Goal: Transaction & Acquisition: Obtain resource

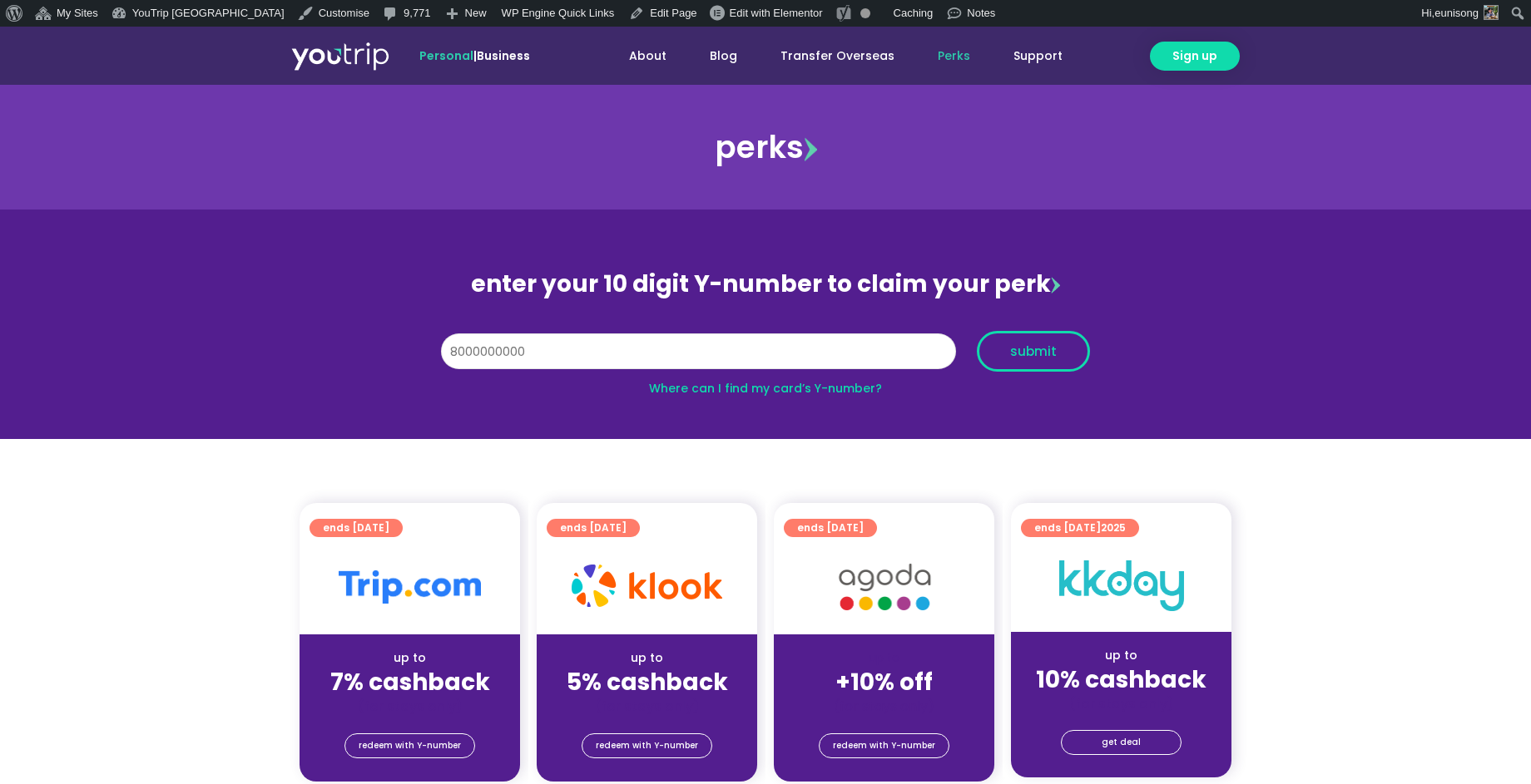
type input "8000000000"
click at [1035, 350] on span "submit" at bounding box center [1033, 351] width 47 height 13
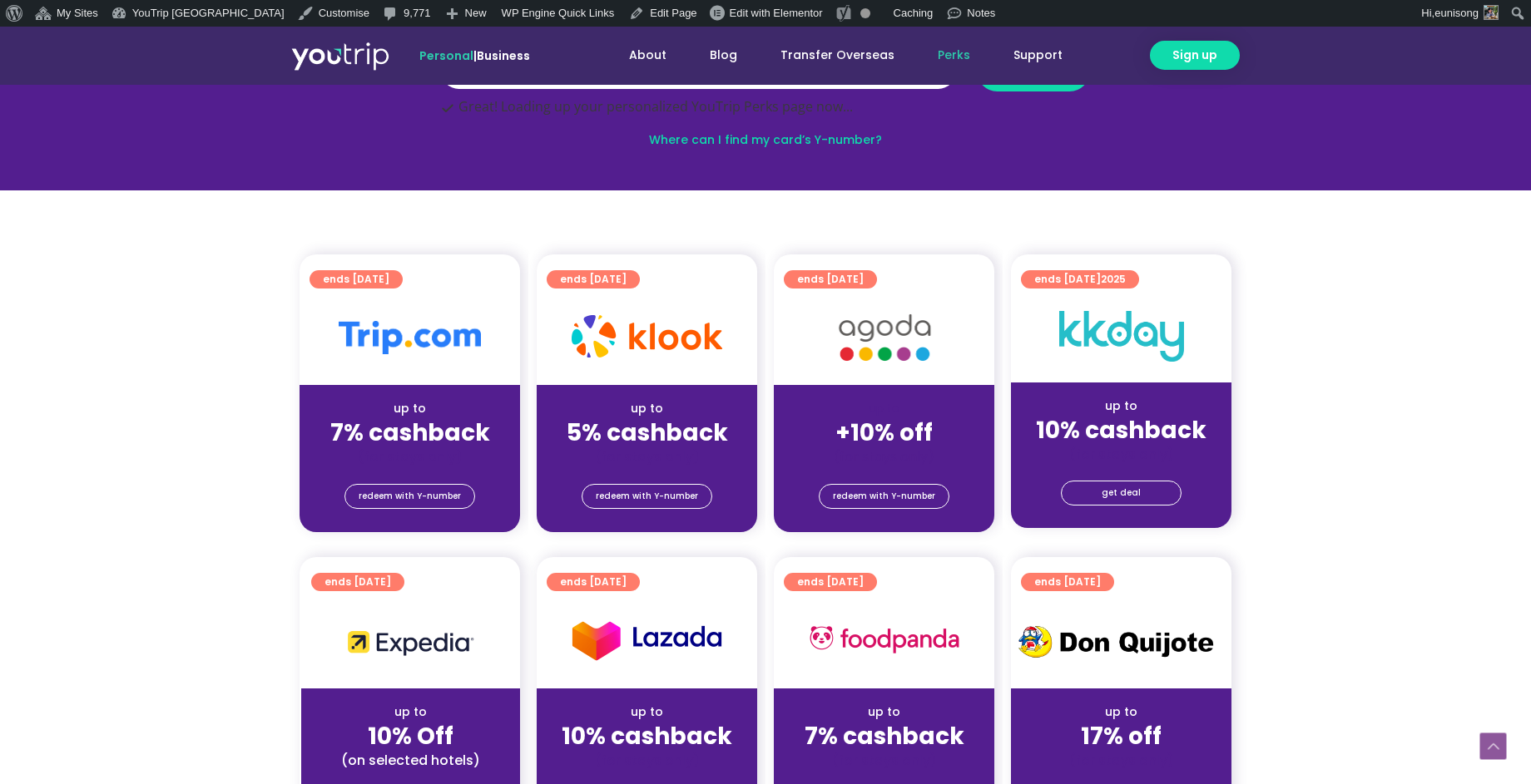
scroll to position [400, 0]
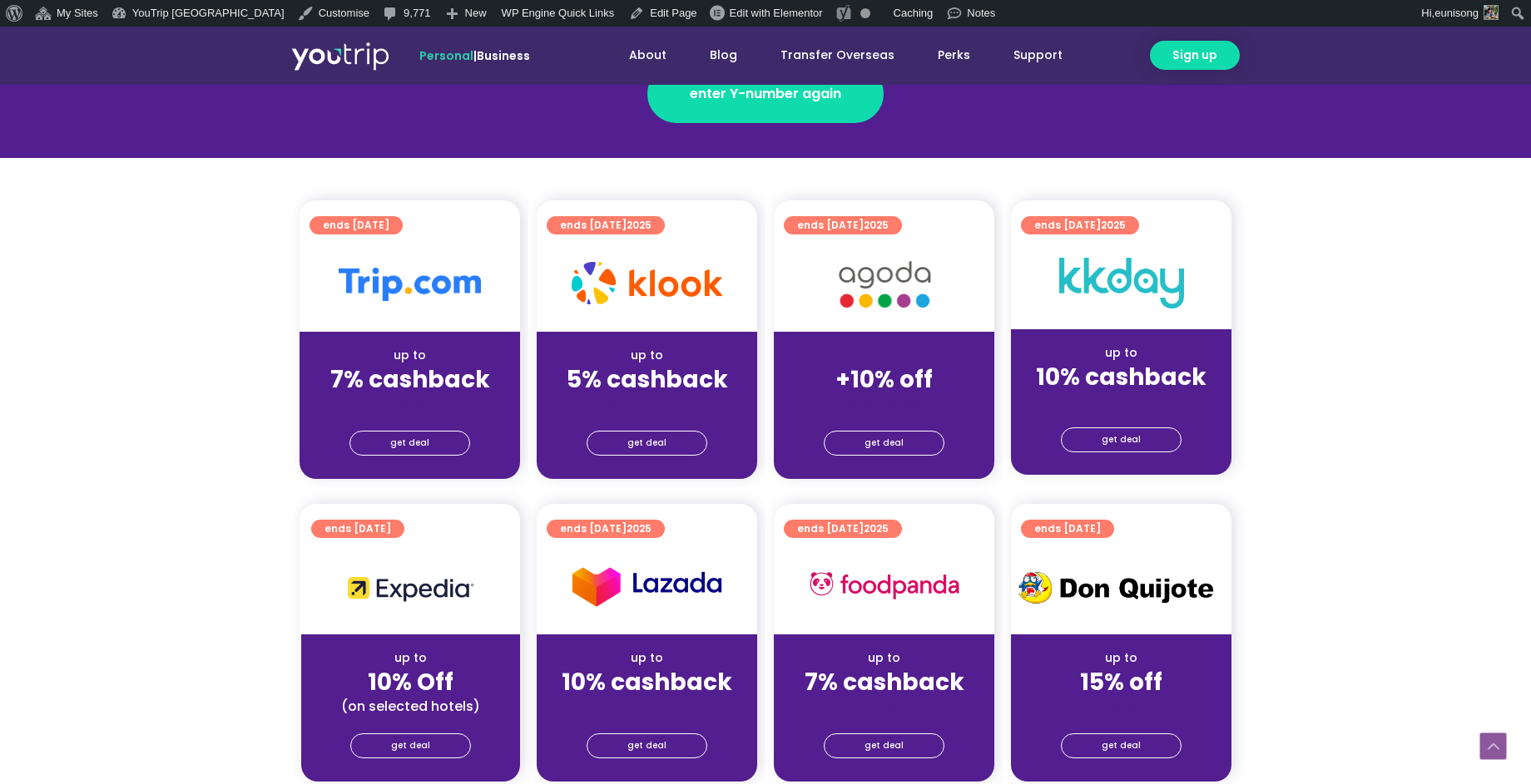
scroll to position [418, 0]
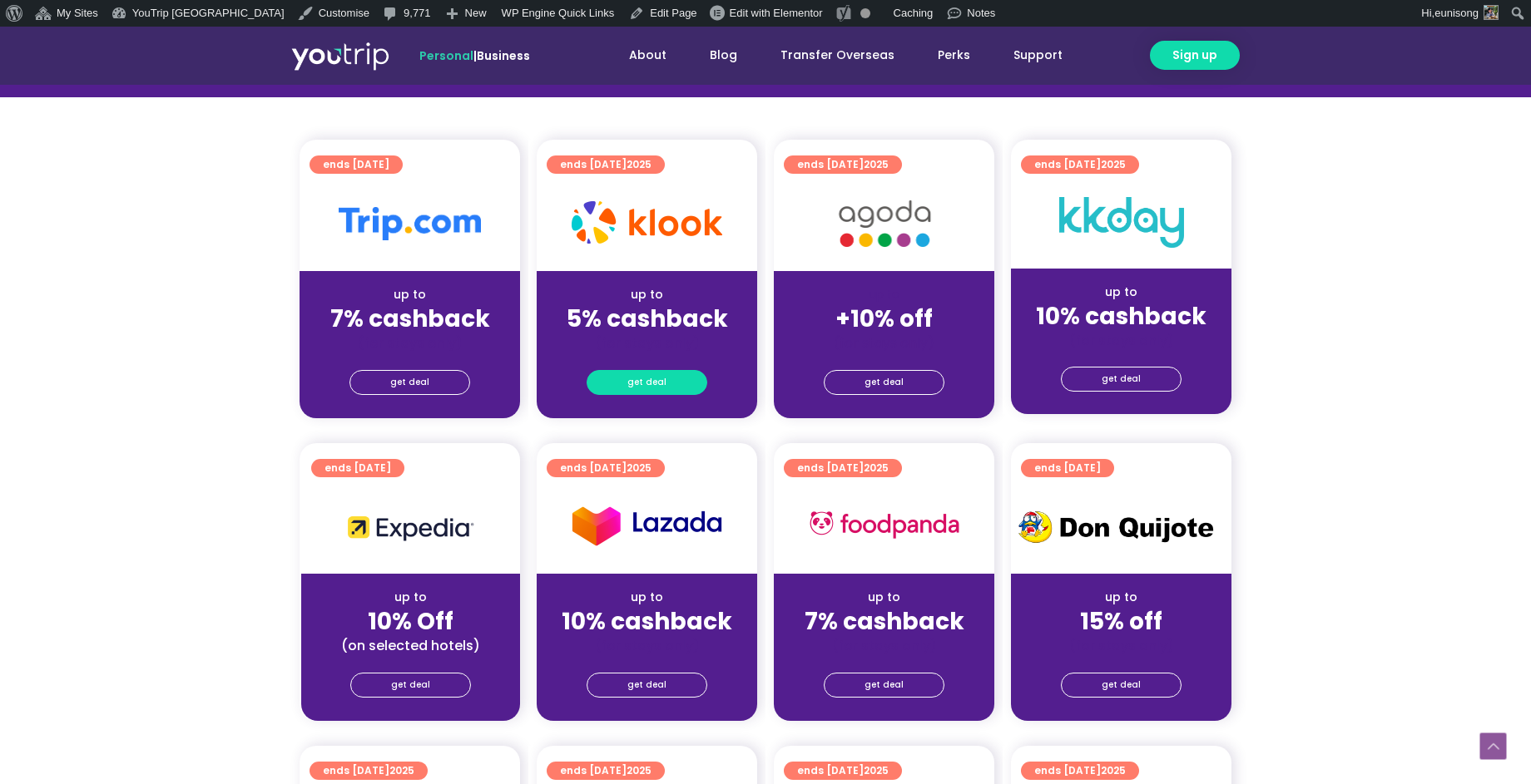
click at [632, 371] on span "get deal" at bounding box center [646, 382] width 39 height 23
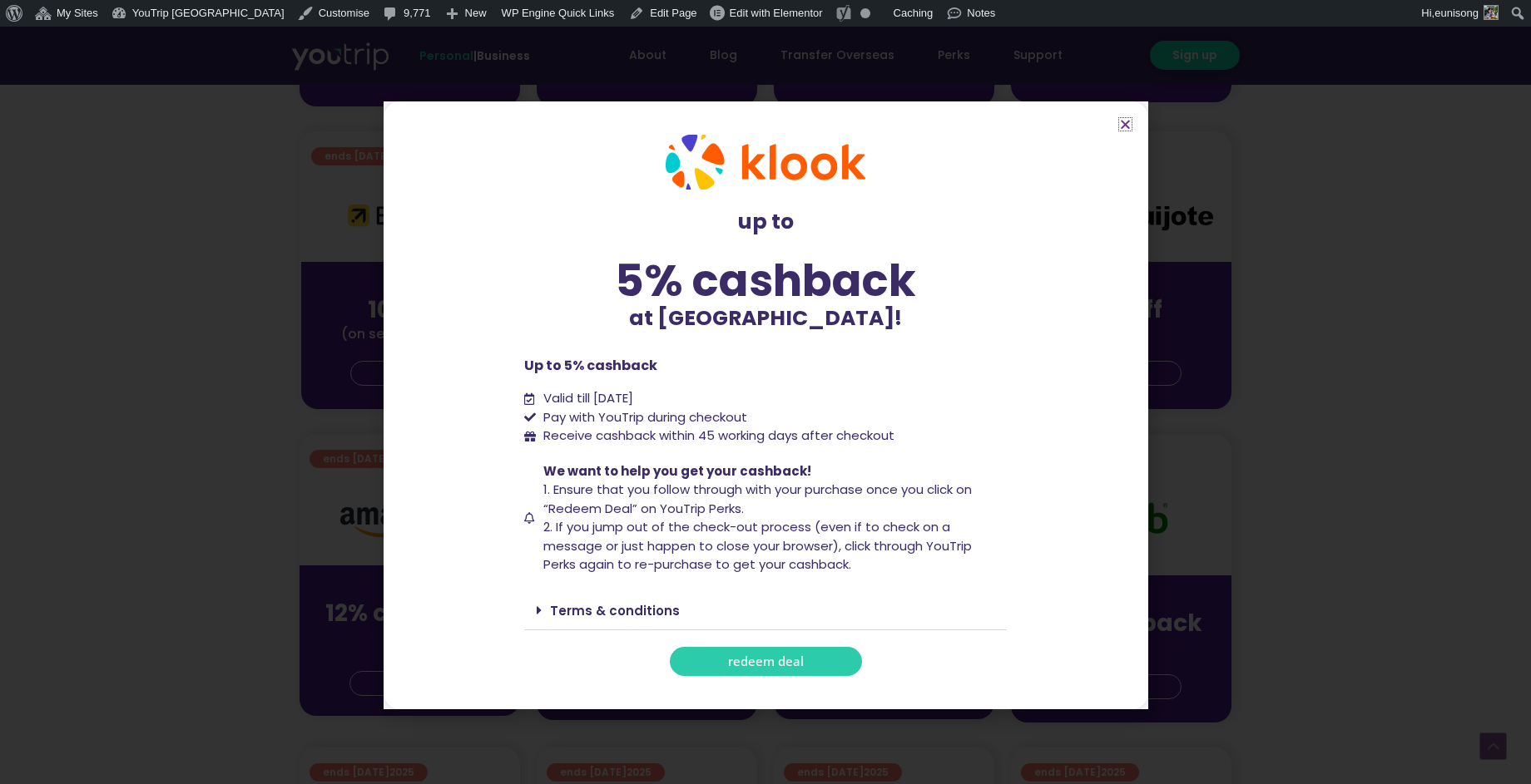
scroll to position [732, 0]
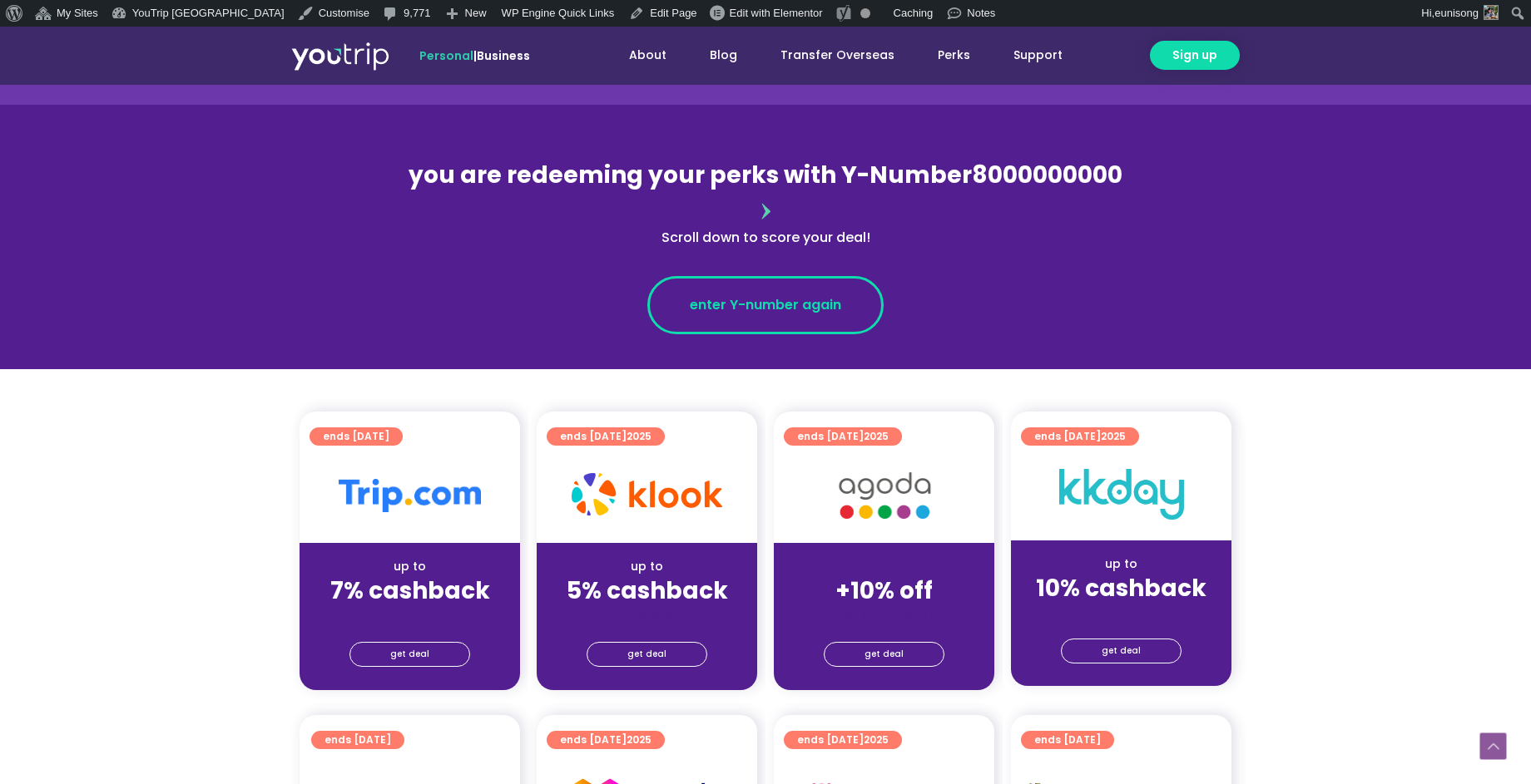
scroll to position [364, 0]
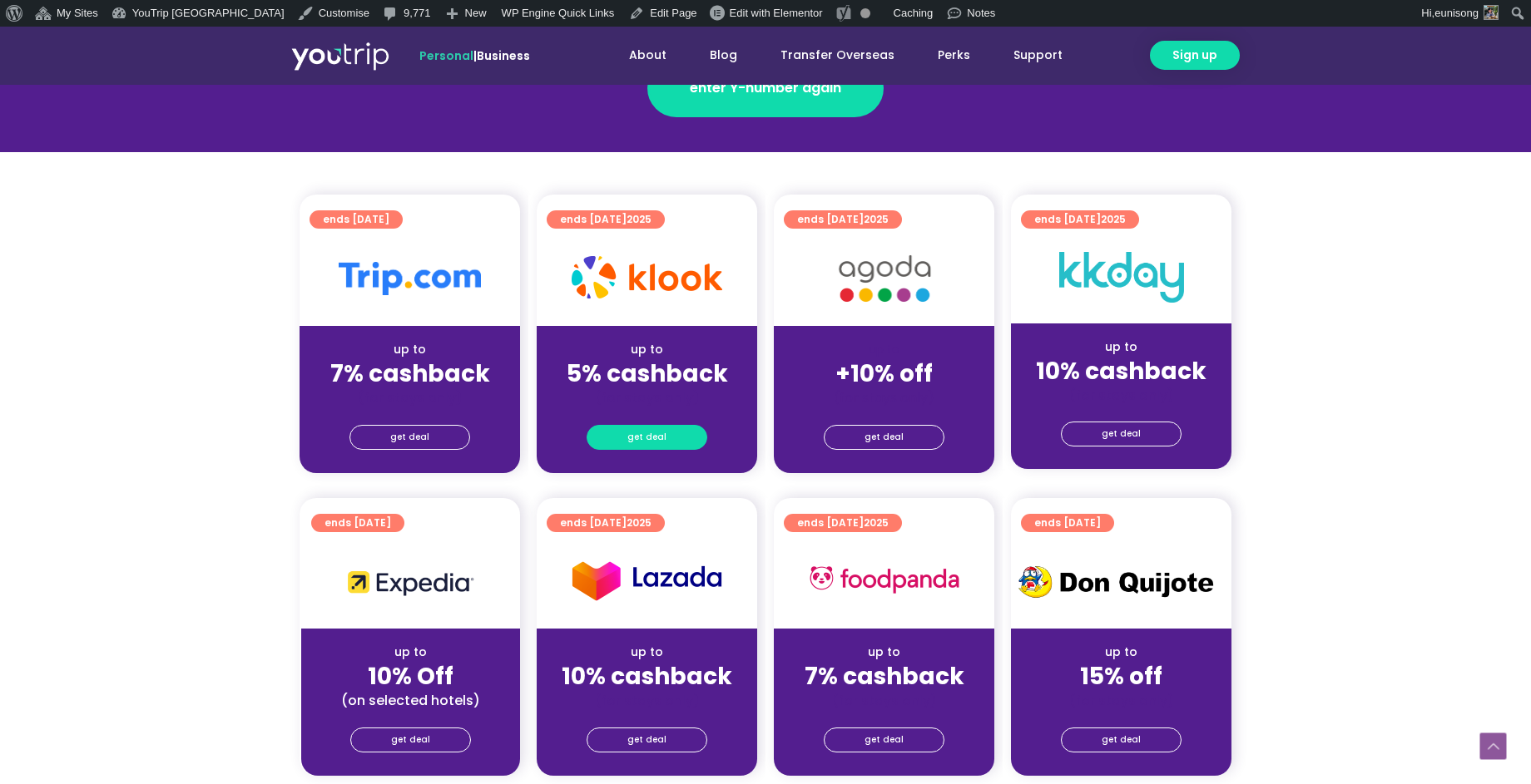
click at [643, 425] on span "get deal" at bounding box center [646, 436] width 39 height 23
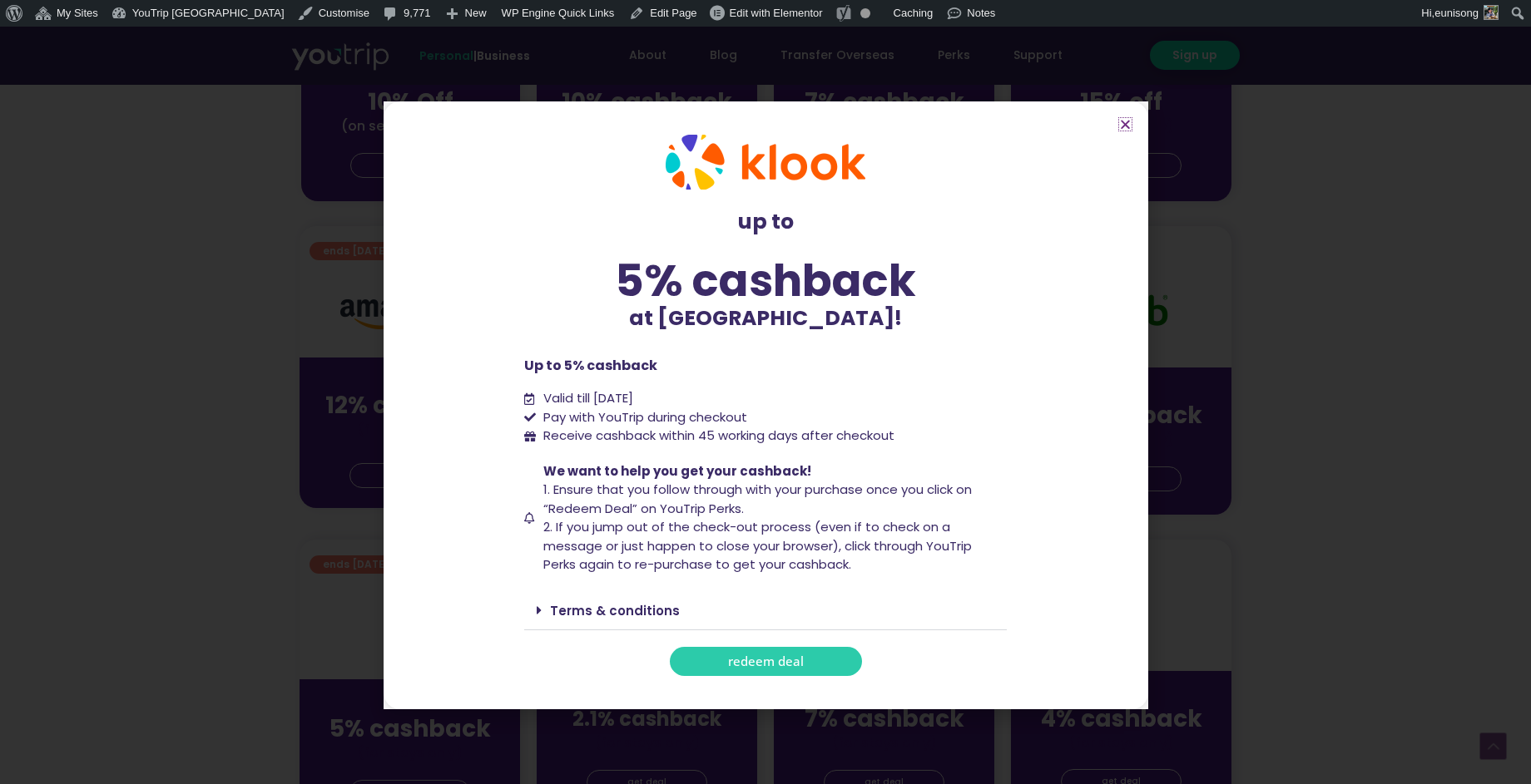
scroll to position [1052, 0]
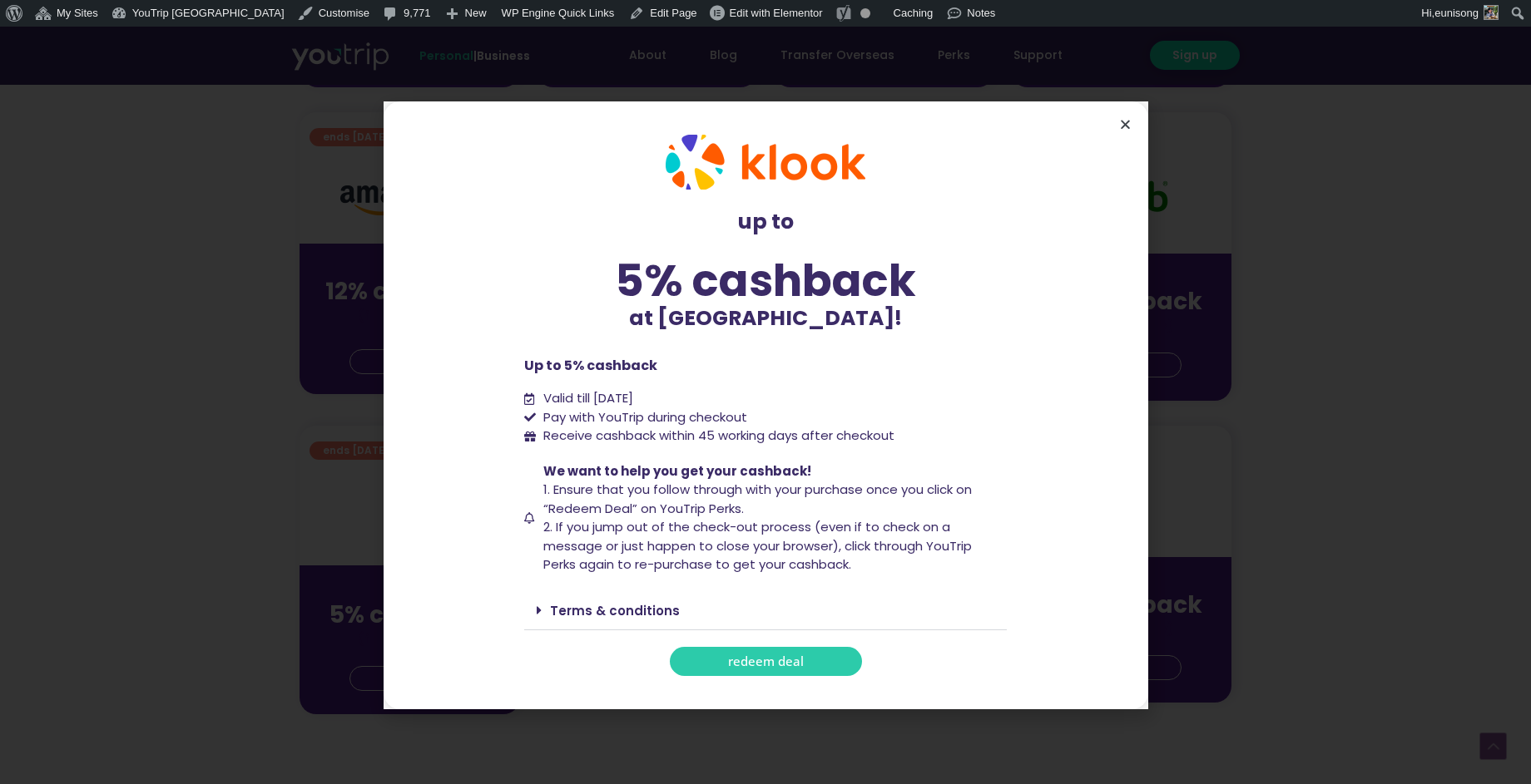
click at [1122, 130] on icon "Close" at bounding box center [1125, 125] width 13 height 13
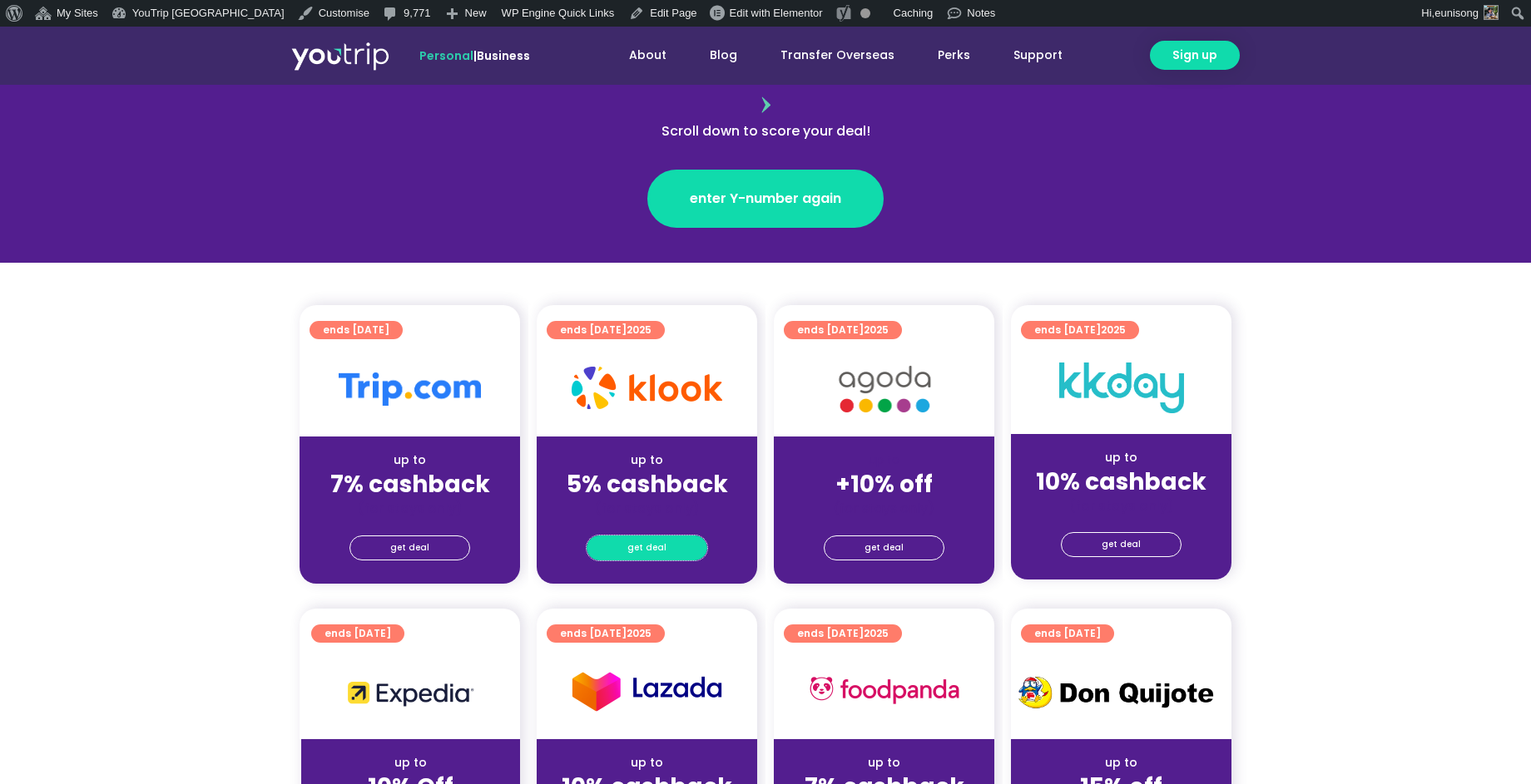
scroll to position [208, 0]
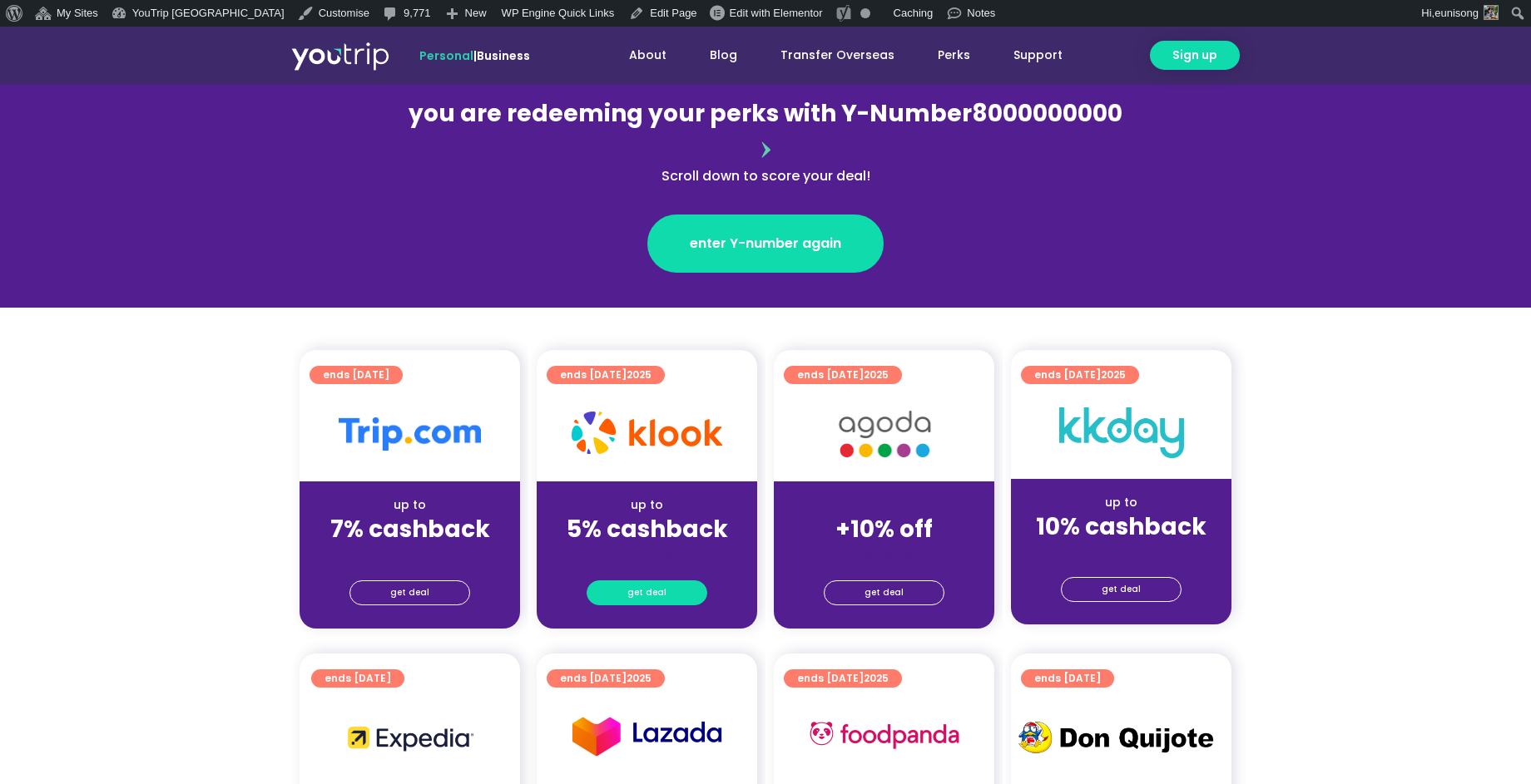
click at [620, 581] on link "get deal" at bounding box center [646, 593] width 121 height 25
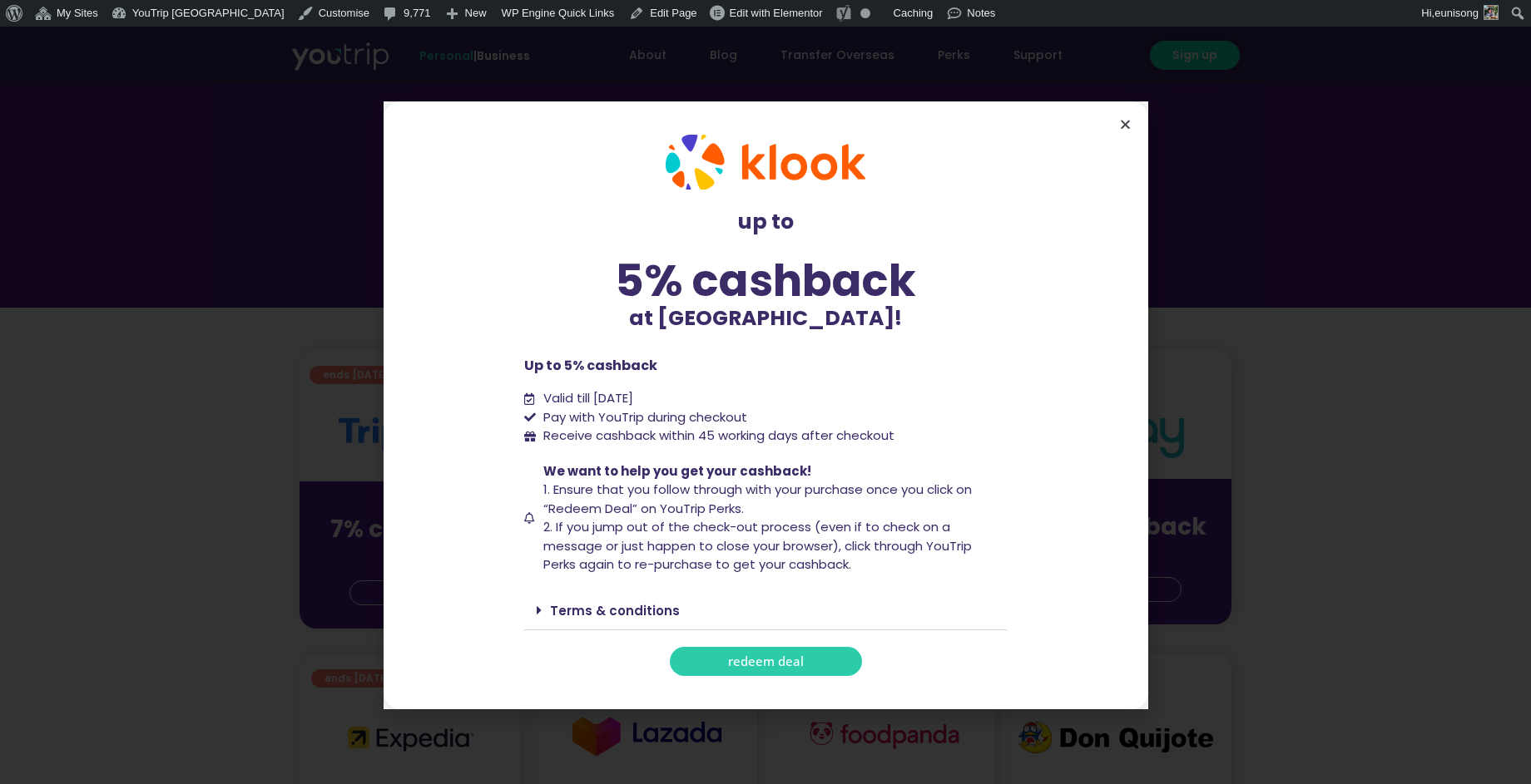
click at [1123, 129] on icon "Close" at bounding box center [1125, 125] width 13 height 13
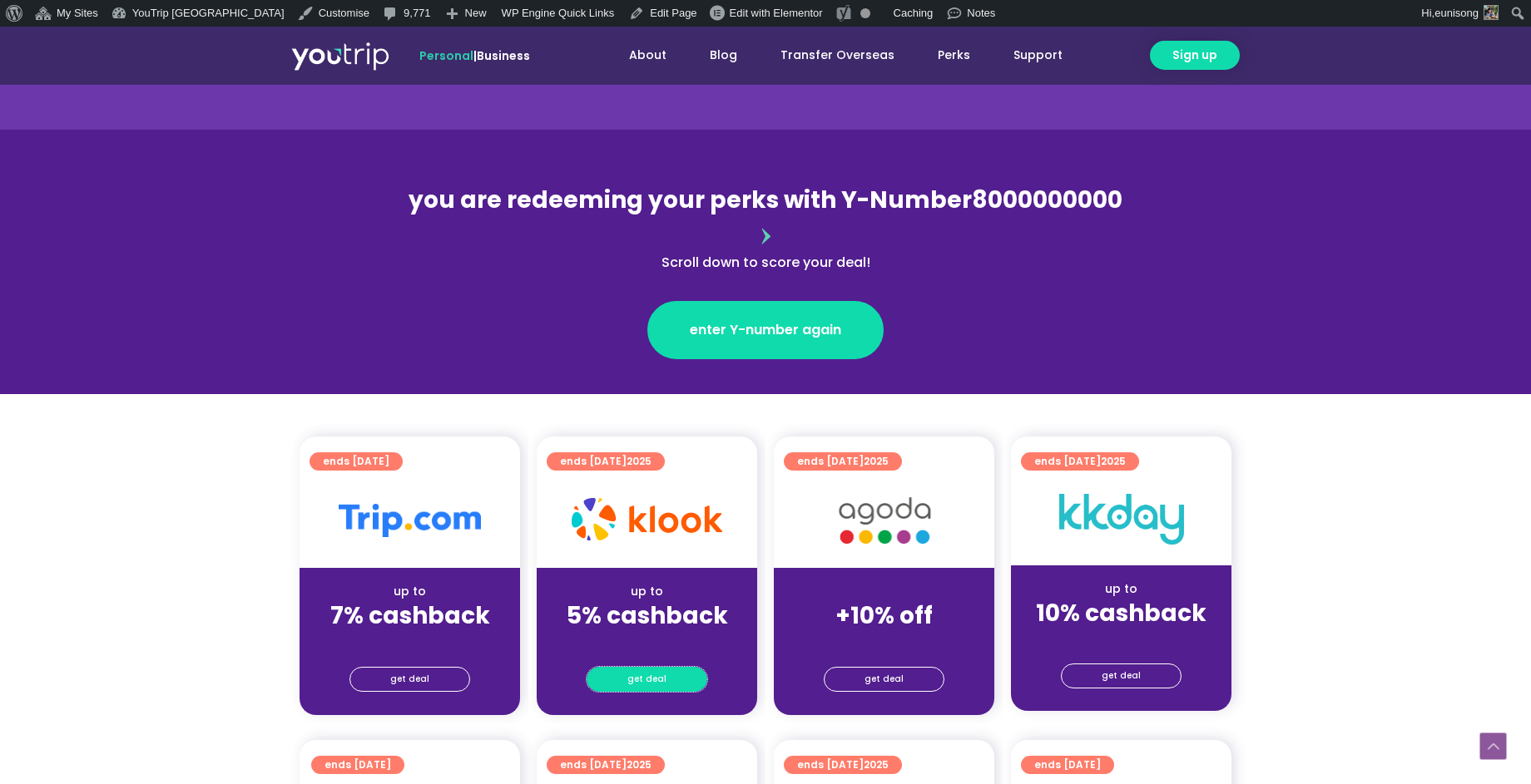
scroll to position [0, 0]
